Goal: Transaction & Acquisition: Obtain resource

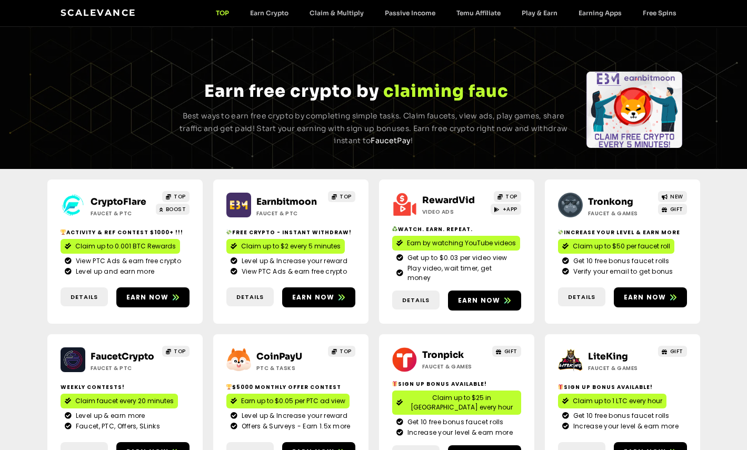
scroll to position [770, 0]
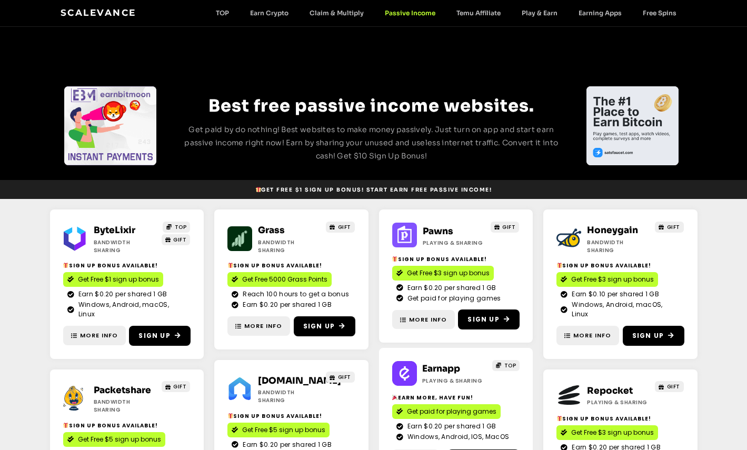
click at [279, 275] on span "Get Free 5000 Grass Points" at bounding box center [284, 279] width 85 height 9
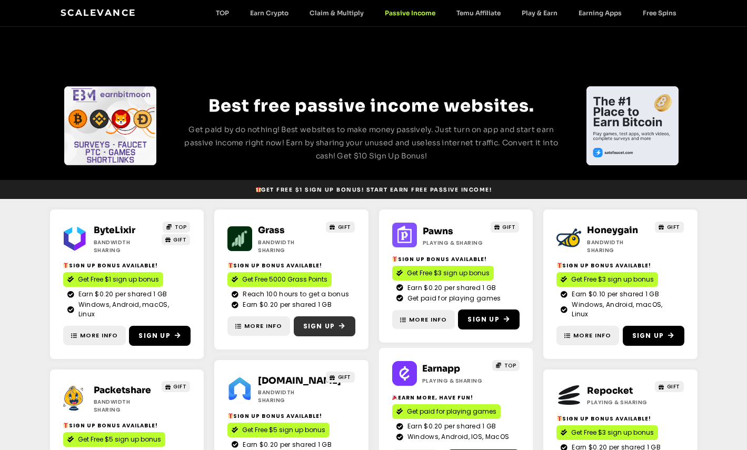
click at [325, 322] on span "Sign Up" at bounding box center [319, 326] width 32 height 9
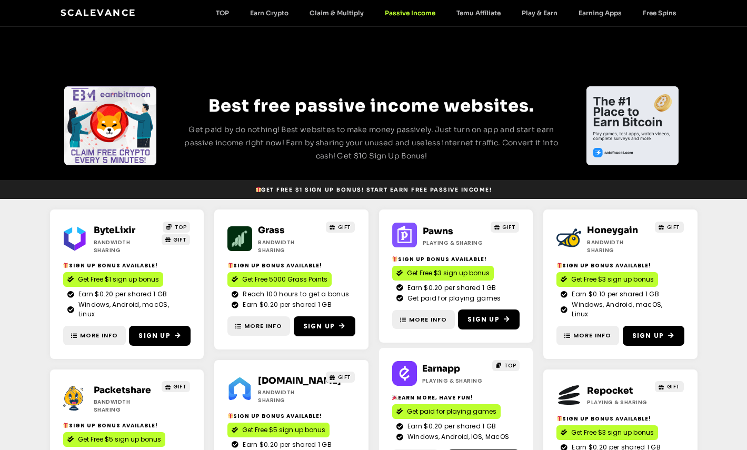
click at [621, 450] on span "Win Up to $100 hourly in lottery" at bounding box center [621, 457] width 104 height 9
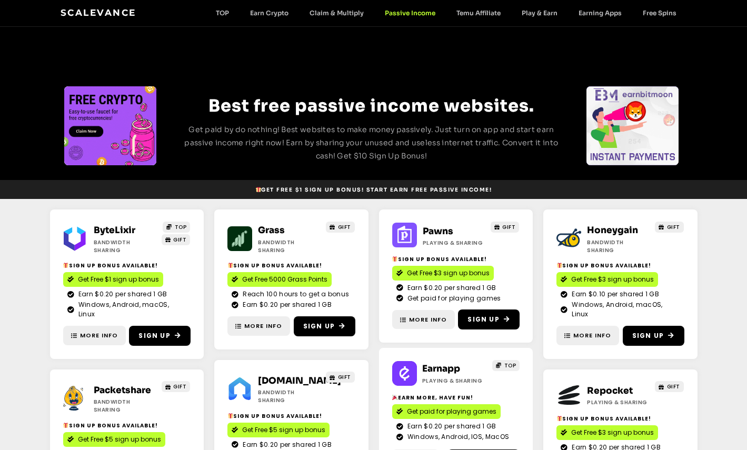
click at [607, 428] on span "Get Free $3 sign up bonus" at bounding box center [612, 432] width 83 height 9
